Goal: Task Accomplishment & Management: Use online tool/utility

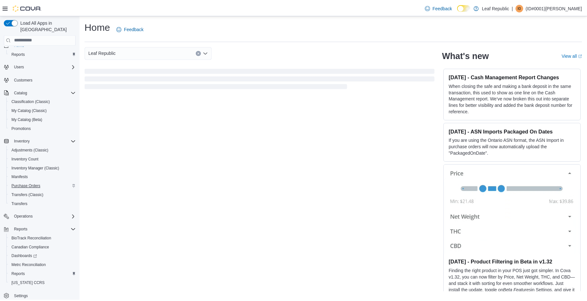
scroll to position [13, 0]
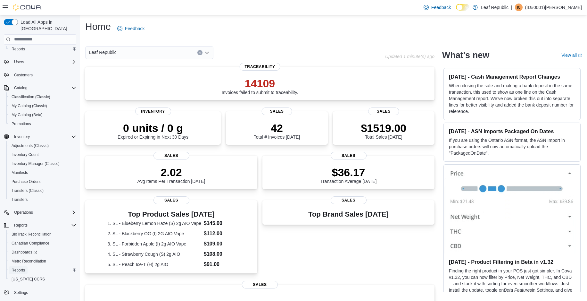
click at [21, 267] on span "Reports" at bounding box center [18, 269] width 13 height 5
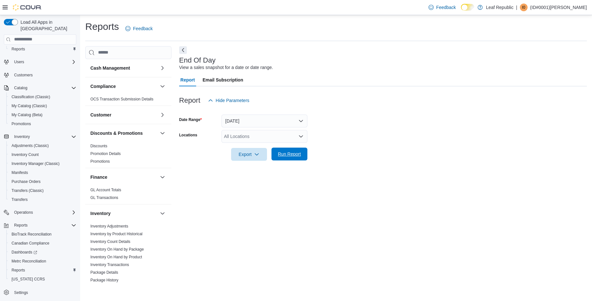
click at [279, 154] on span "Run Report" at bounding box center [289, 154] width 23 height 6
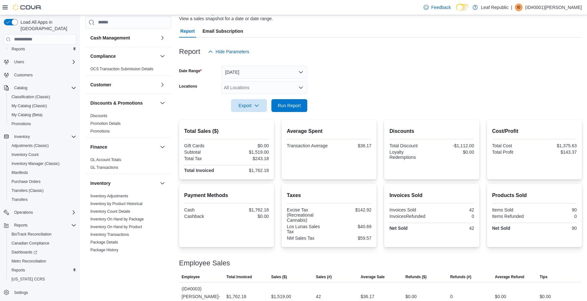
scroll to position [51, 0]
